Goal: Task Accomplishment & Management: Use online tool/utility

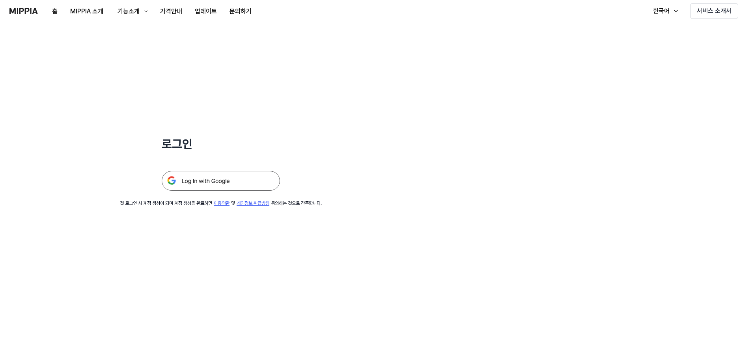
click at [201, 177] on img at bounding box center [221, 181] width 118 height 20
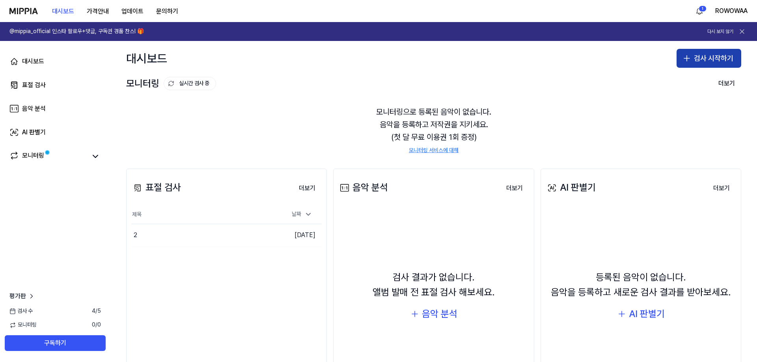
click at [704, 62] on button "검사 시작하기" at bounding box center [709, 58] width 65 height 19
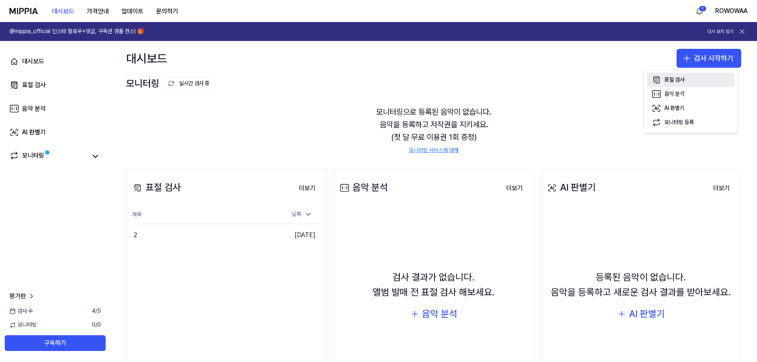
click at [691, 81] on button "표절 검사" at bounding box center [691, 80] width 88 height 14
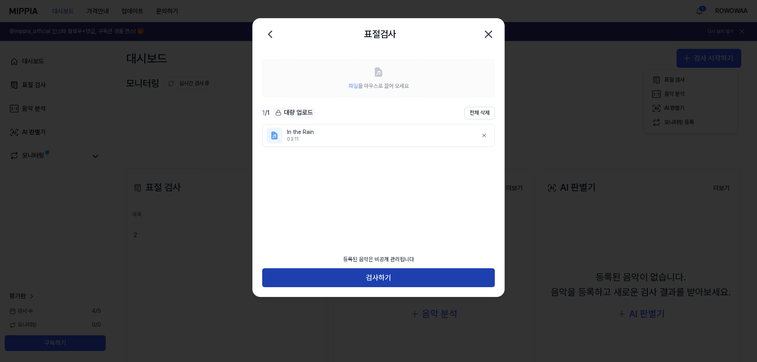
click at [351, 280] on button "검사하기" at bounding box center [378, 278] width 233 height 19
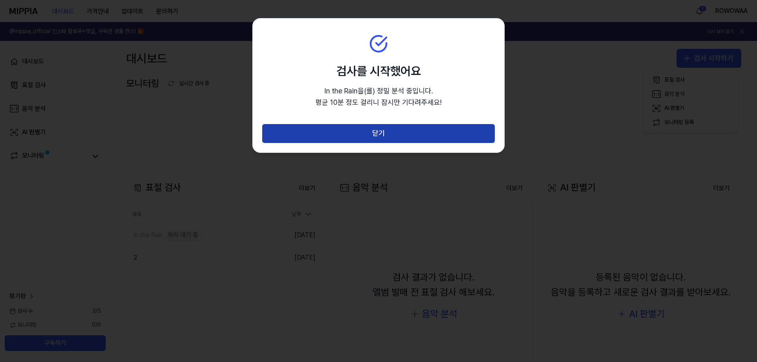
click at [385, 139] on button "닫기" at bounding box center [378, 133] width 233 height 19
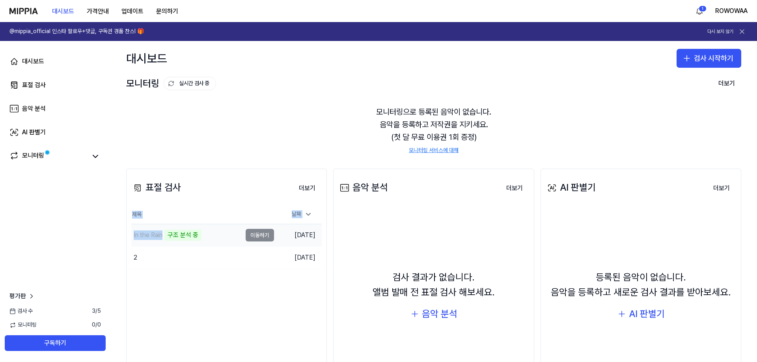
drag, startPoint x: 131, startPoint y: 235, endPoint x: 162, endPoint y: 237, distance: 31.2
click at [162, 237] on div "표절 검사 더보기 표절 검사 제목 날짜 In the Rain 구조 분석 중 이동하기 [DATE] 2 이동하기 [DATE] 더보기" at bounding box center [226, 291] width 201 height 244
copy table "제목 날짜 In the Rain"
click at [727, 53] on button "검사 시작하기" at bounding box center [709, 58] width 65 height 19
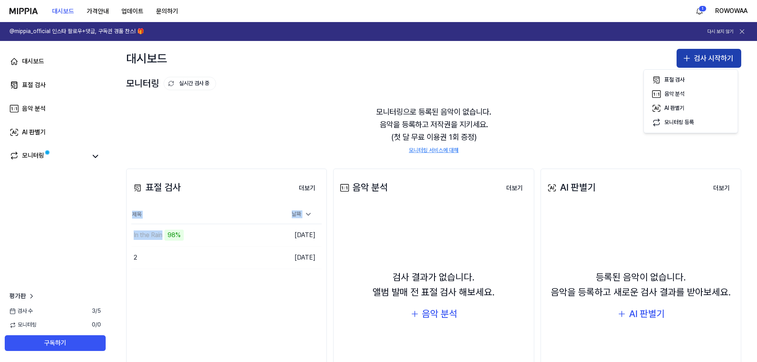
drag, startPoint x: 719, startPoint y: 56, endPoint x: 715, endPoint y: 56, distance: 4.3
click at [717, 56] on button "검사 시작하기" at bounding box center [709, 58] width 65 height 19
click at [709, 56] on button "검사 시작하기" at bounding box center [709, 58] width 65 height 19
click at [674, 76] on button "표절 검사" at bounding box center [691, 80] width 88 height 14
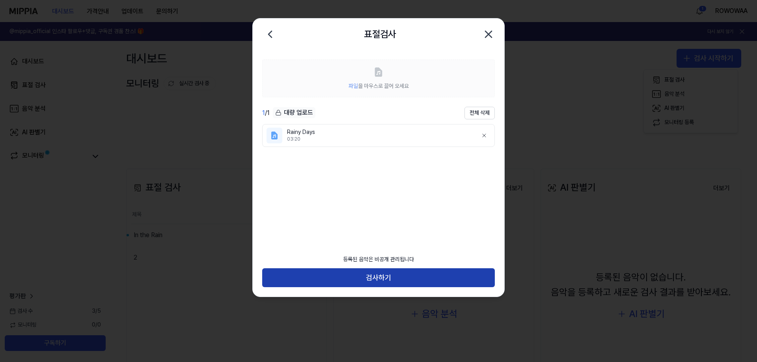
click at [392, 277] on button "검사하기" at bounding box center [378, 278] width 233 height 19
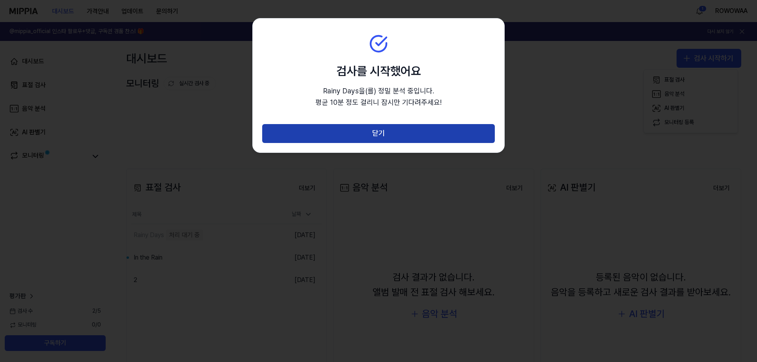
click at [412, 136] on button "닫기" at bounding box center [378, 133] width 233 height 19
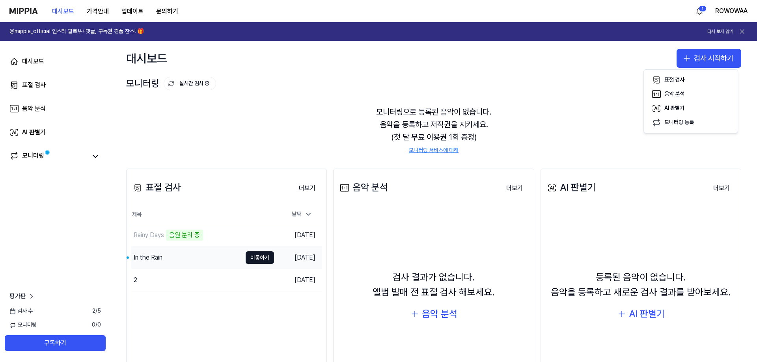
click at [154, 256] on div "In the Rain" at bounding box center [148, 257] width 29 height 9
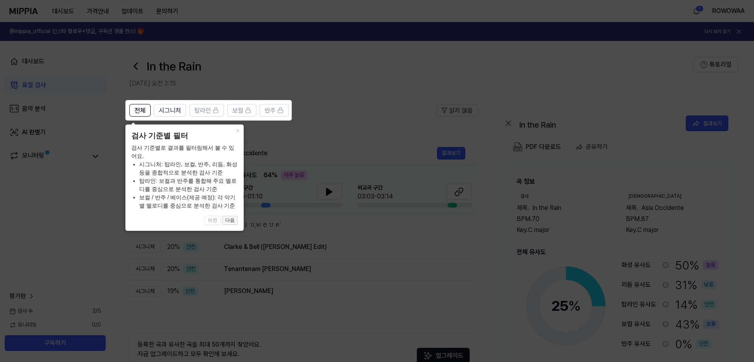
click at [230, 222] on button "다음" at bounding box center [230, 220] width 16 height 9
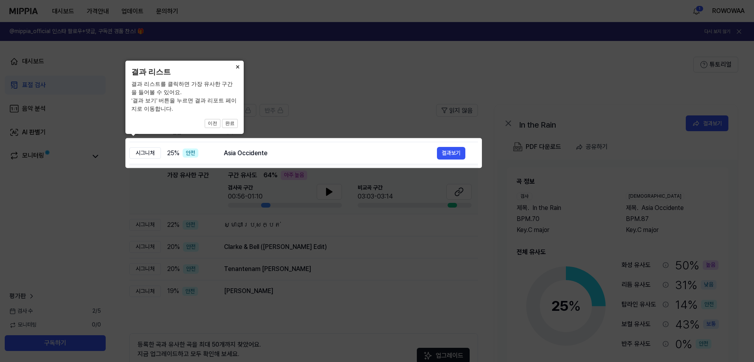
click at [235, 67] on button "×" at bounding box center [237, 66] width 13 height 11
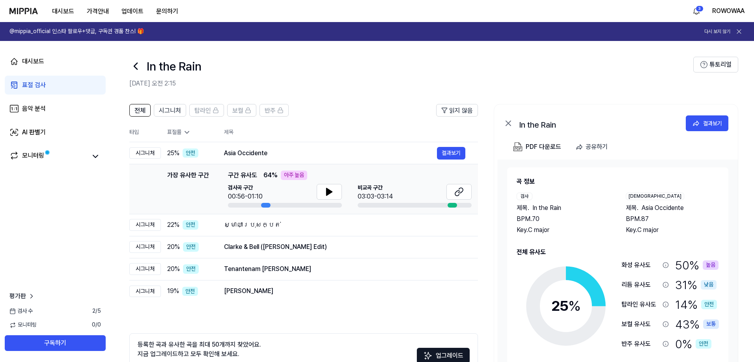
click at [54, 91] on link "표절 검사" at bounding box center [55, 85] width 101 height 19
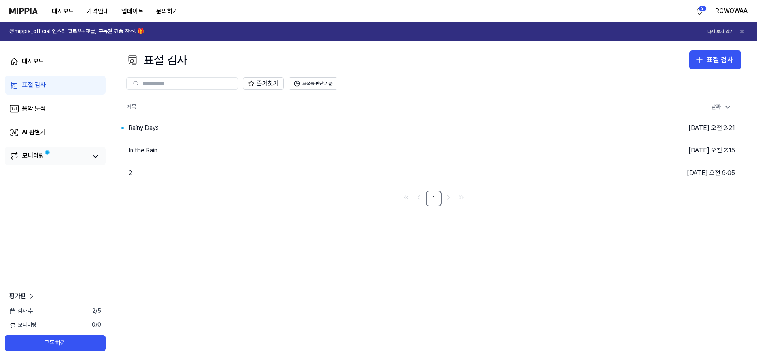
click at [34, 156] on div "모니터링" at bounding box center [33, 156] width 22 height 11
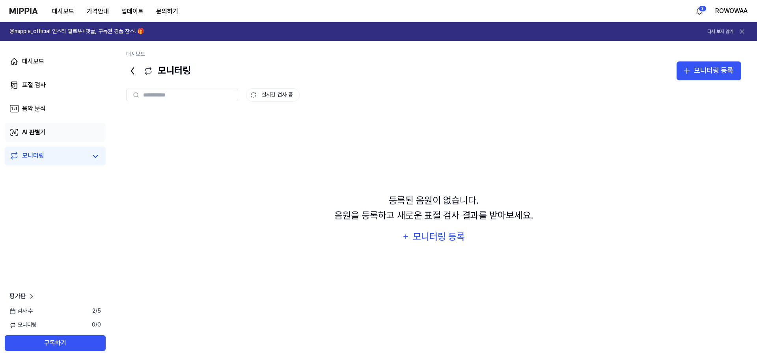
click at [32, 134] on div "AI 판별기" at bounding box center [34, 132] width 24 height 9
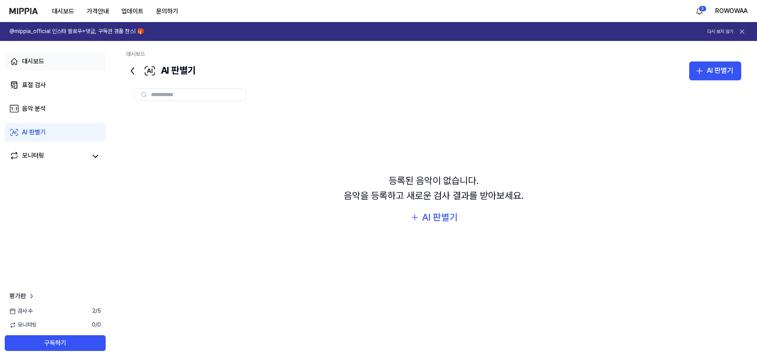
click at [42, 59] on div "대시보드" at bounding box center [33, 61] width 22 height 9
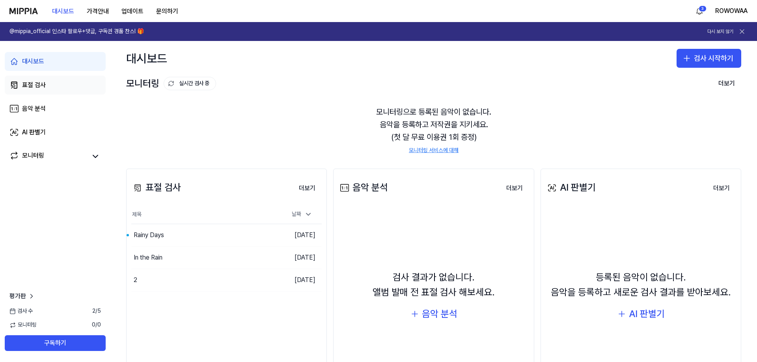
click at [32, 84] on div "표절 검사" at bounding box center [34, 84] width 24 height 9
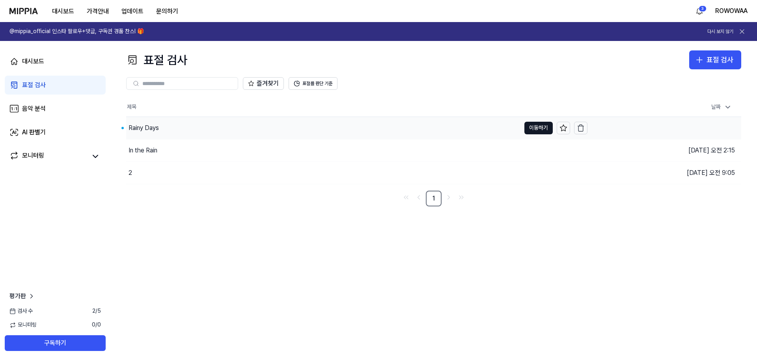
click at [163, 131] on div "Rainy Days" at bounding box center [323, 128] width 394 height 22
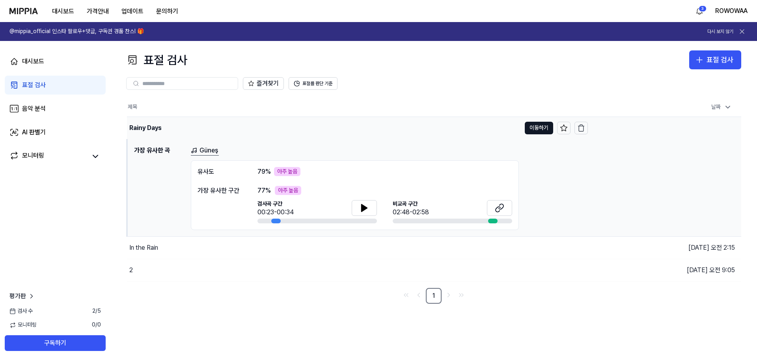
click at [146, 128] on div "Rainy Days" at bounding box center [145, 127] width 32 height 9
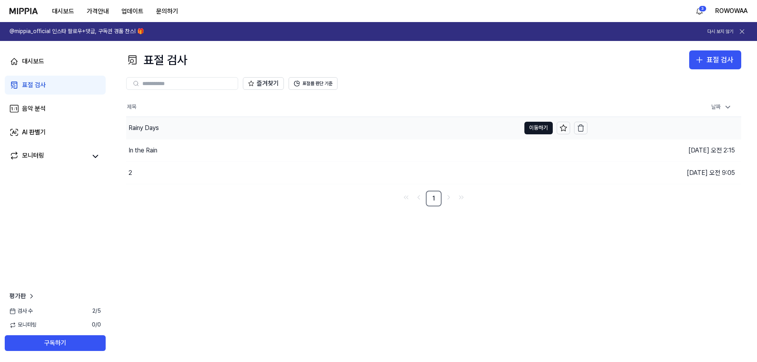
click at [201, 128] on div "Rainy Days" at bounding box center [323, 128] width 394 height 22
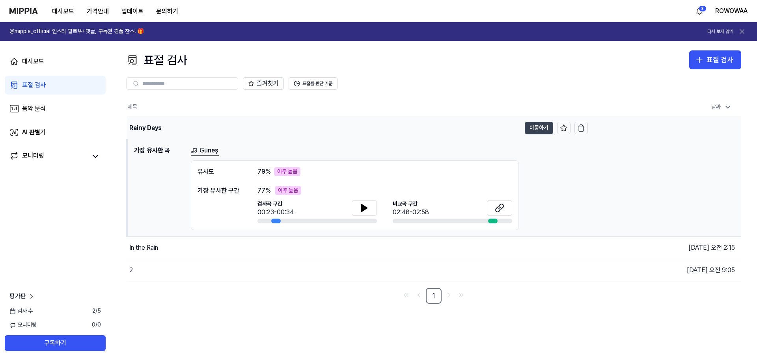
click at [538, 126] on button "이동하기" at bounding box center [539, 128] width 28 height 13
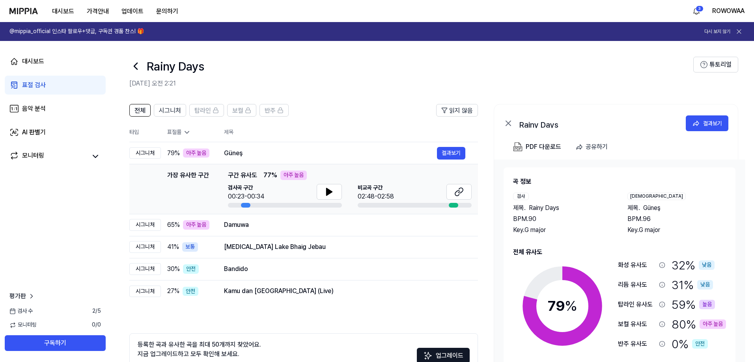
click at [181, 133] on div "표절률" at bounding box center [189, 133] width 44 height 8
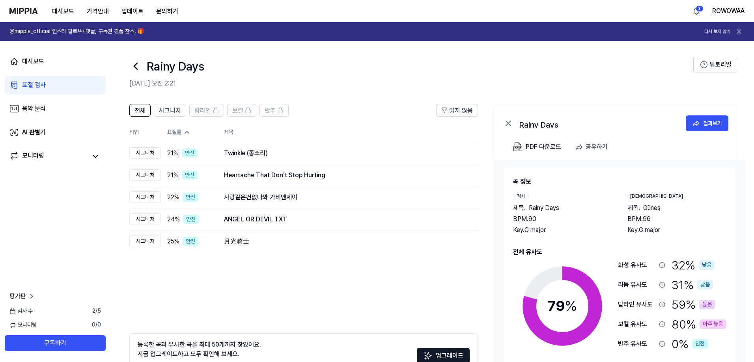
click at [185, 132] on icon at bounding box center [187, 133] width 8 height 8
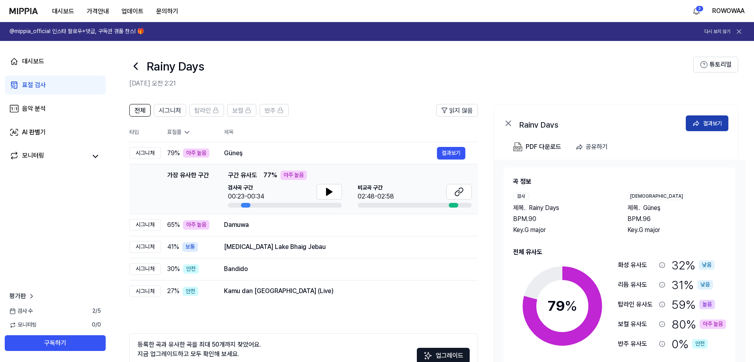
click at [700, 124] on icon at bounding box center [696, 123] width 8 height 8
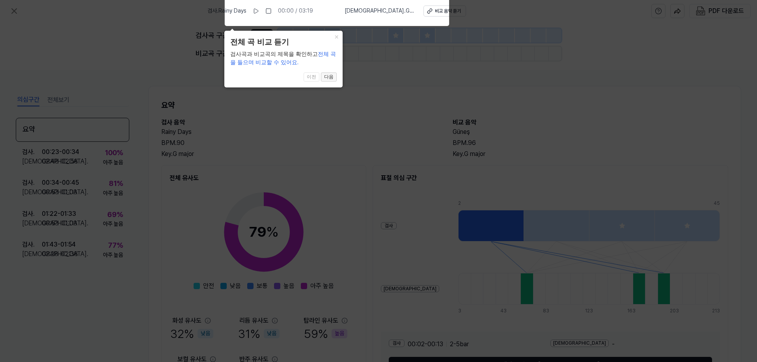
click at [332, 75] on button "다음" at bounding box center [329, 77] width 16 height 9
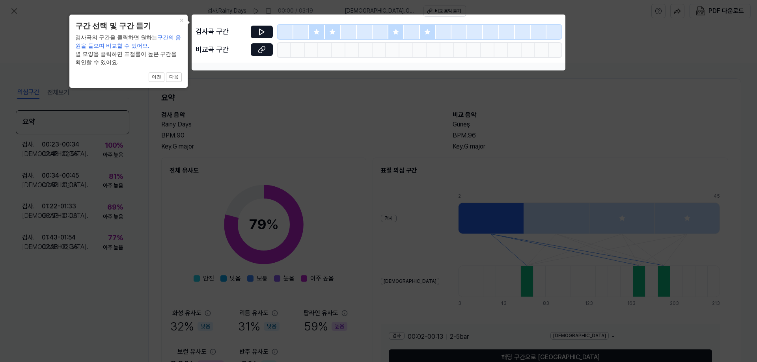
click at [345, 72] on icon at bounding box center [378, 181] width 757 height 362
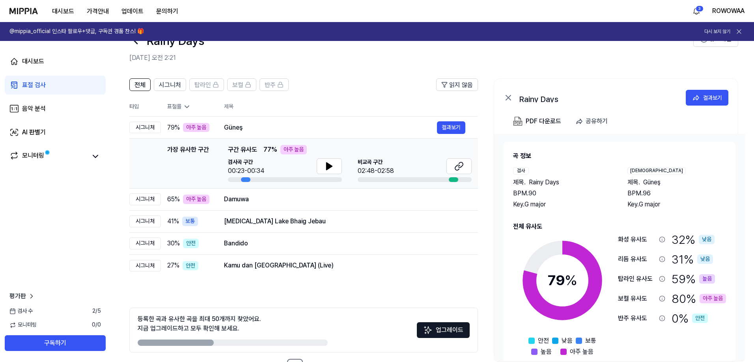
scroll to position [39, 0]
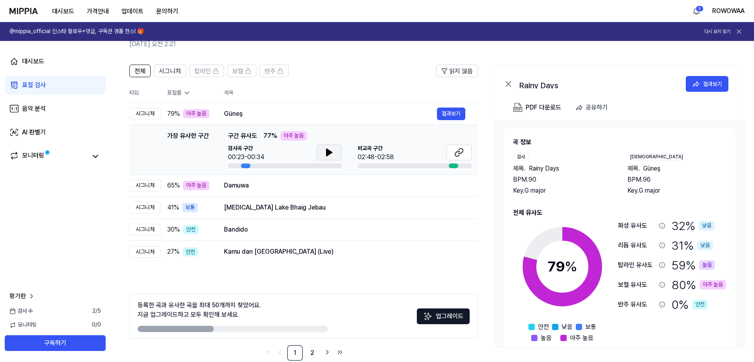
click at [328, 151] on icon at bounding box center [330, 152] width 6 height 7
click at [462, 150] on icon at bounding box center [458, 152] width 9 height 9
click at [222, 186] on td "Damuwa 결과보기" at bounding box center [344, 186] width 267 height 22
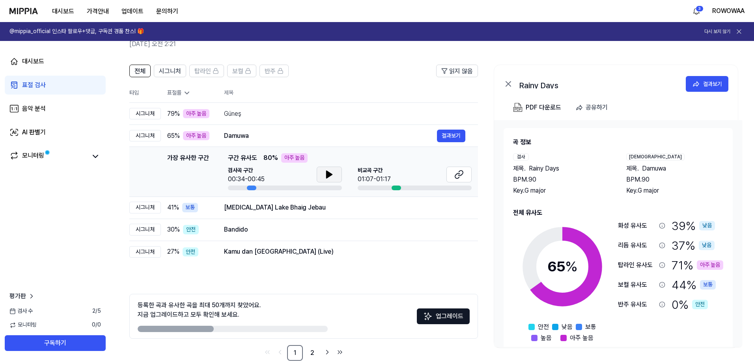
click at [323, 173] on button at bounding box center [329, 175] width 25 height 16
click at [457, 172] on icon at bounding box center [458, 174] width 9 height 9
click at [250, 187] on div at bounding box center [251, 188] width 9 height 5
click at [250, 117] on div "Güneş" at bounding box center [330, 113] width 213 height 9
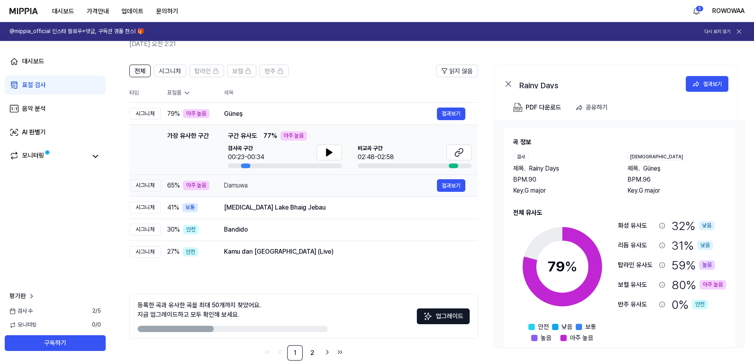
click at [255, 187] on div "Damuwa" at bounding box center [330, 185] width 213 height 9
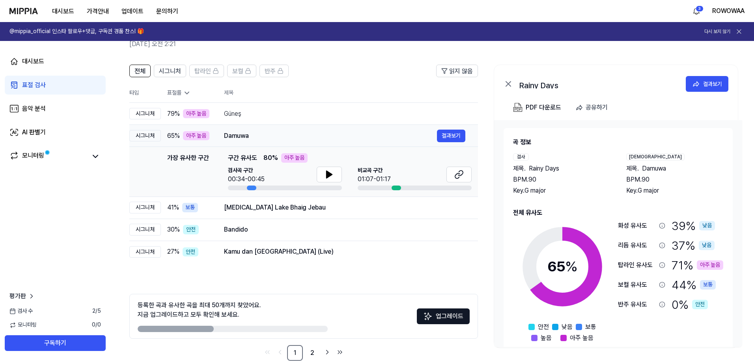
click at [261, 142] on div "Damuwa 결과보기" at bounding box center [344, 136] width 241 height 13
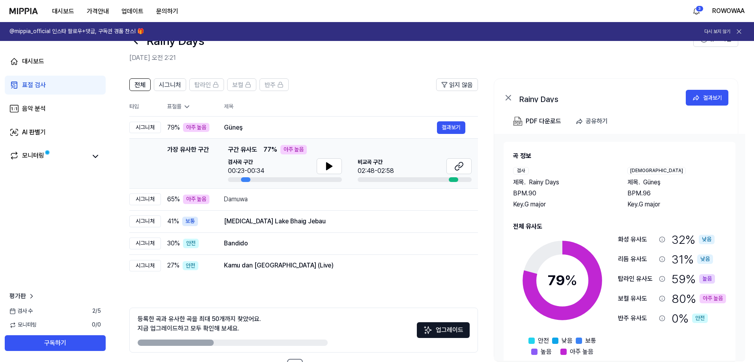
scroll to position [54, 0]
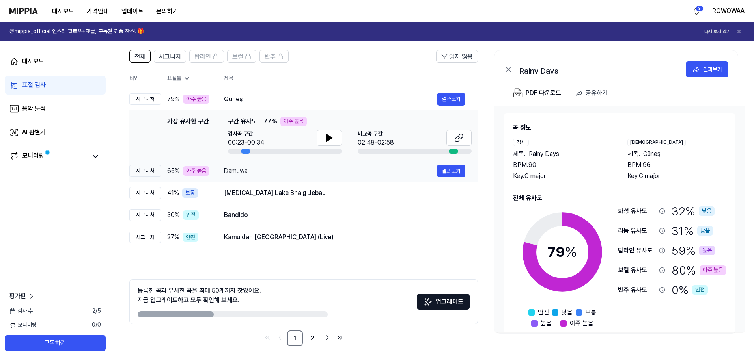
click at [206, 172] on div "아주 높음" at bounding box center [196, 170] width 26 height 9
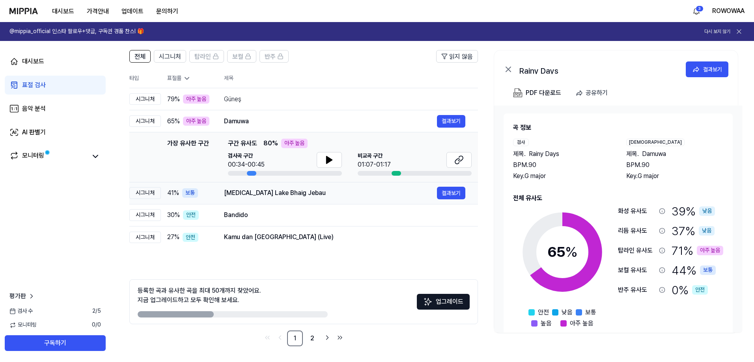
click at [273, 198] on div "Tora Lake Bhaig Jebau 결과보기" at bounding box center [344, 193] width 241 height 13
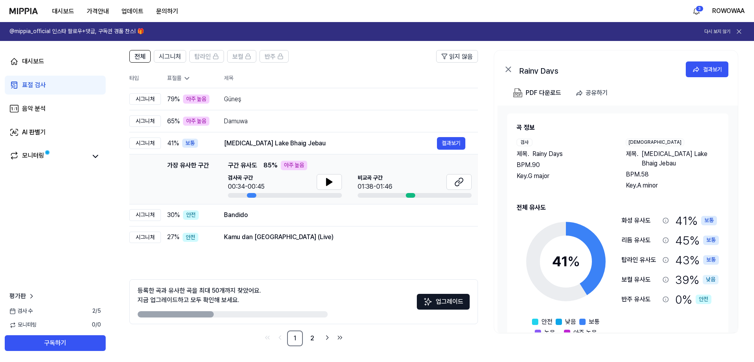
click at [485, 148] on div "전체 시그니처 탑라인 보컬 반주 읽지 않음 전체 시그니처 탑라인 보컬 반주 타입 표절률 제목 표절률 읽지 않음 시그니처 79 % 아주 높음 G…" at bounding box center [432, 202] width 644 height 320
drag, startPoint x: 276, startPoint y: 100, endPoint x: 223, endPoint y: 100, distance: 53.6
click at [221, 100] on td "Güneş 결과보기" at bounding box center [344, 99] width 267 height 22
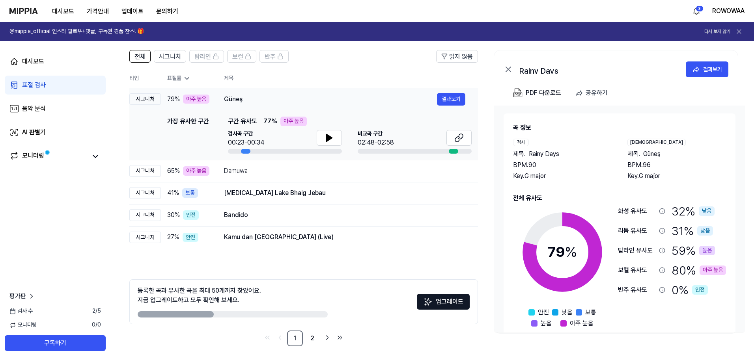
drag, startPoint x: 223, startPoint y: 100, endPoint x: 243, endPoint y: 101, distance: 19.3
click at [243, 101] on td "Güneş 결과보기" at bounding box center [344, 99] width 267 height 22
drag, startPoint x: 228, startPoint y: 98, endPoint x: 265, endPoint y: 98, distance: 37.1
click at [263, 98] on div "Güneş" at bounding box center [330, 99] width 213 height 9
